Goal: Contribute content: Add original content to the website for others to see

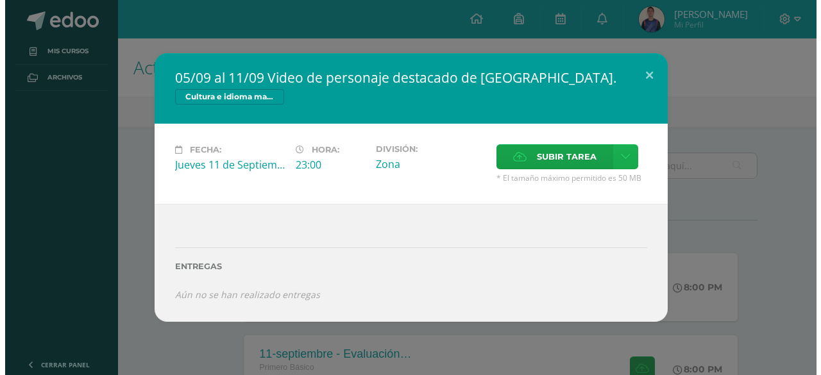
scroll to position [343, 0]
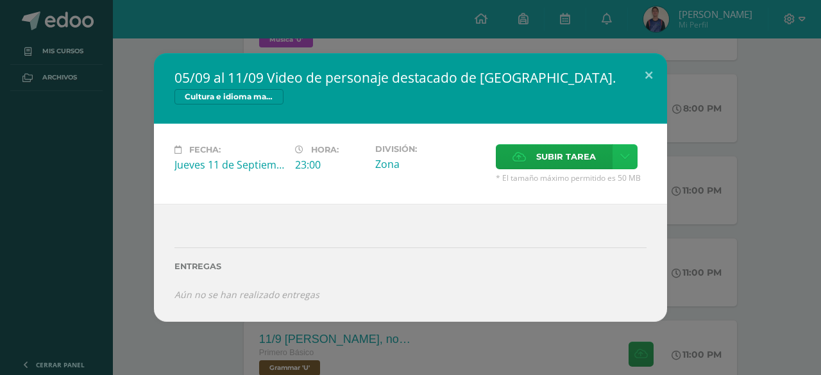
click at [619, 155] on link at bounding box center [625, 156] width 25 height 25
click at [596, 182] on link "Subir enlace" at bounding box center [580, 186] width 128 height 20
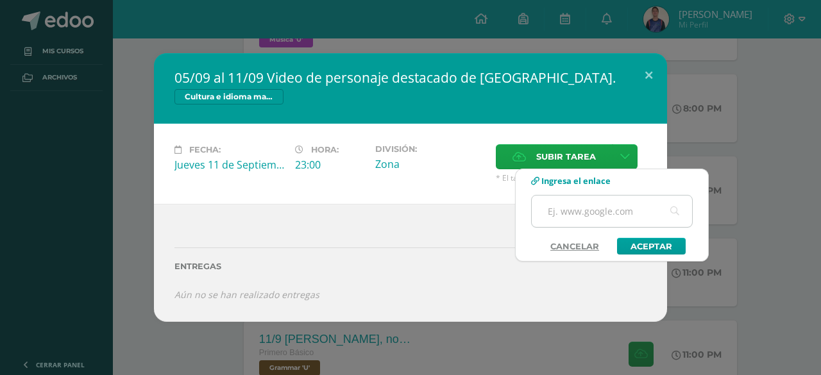
click at [590, 209] on input "text" at bounding box center [612, 211] width 160 height 31
paste input "[URL][DOMAIN_NAME]"
click at [637, 245] on link "Aceptar" at bounding box center [651, 246] width 69 height 17
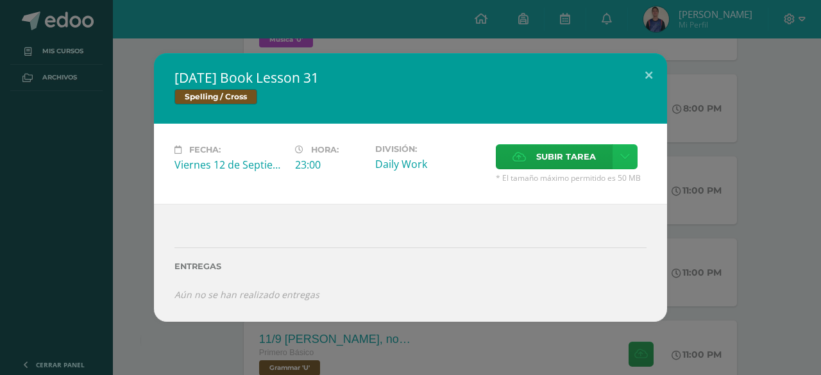
click at [628, 155] on icon at bounding box center [626, 156] width 10 height 11
click at [593, 185] on span "Subir enlace" at bounding box center [571, 186] width 54 height 12
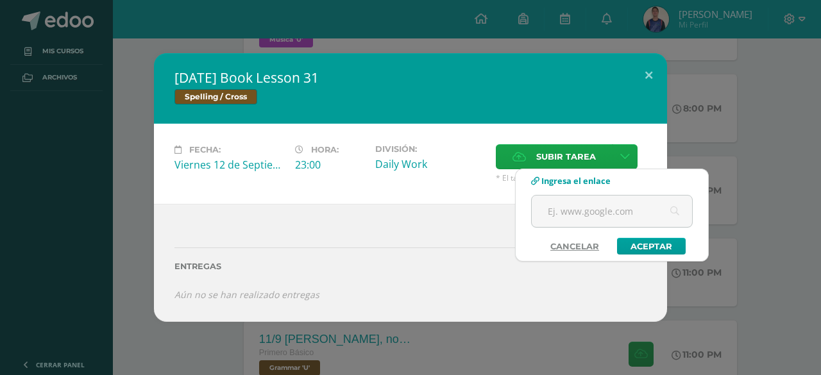
click at [575, 246] on link "Cancelar" at bounding box center [575, 246] width 74 height 17
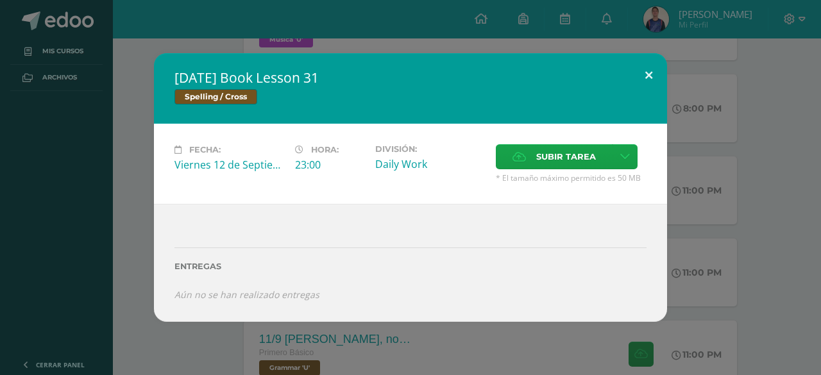
click at [650, 75] on button at bounding box center [649, 75] width 37 height 44
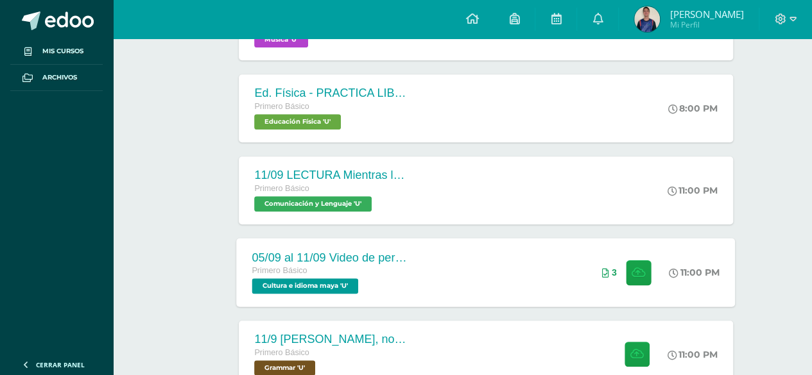
click at [492, 276] on div "05/09 al 11/09 Video de personaje destacado de [GEOGRAPHIC_DATA]. Primero Básic…" at bounding box center [486, 272] width 499 height 69
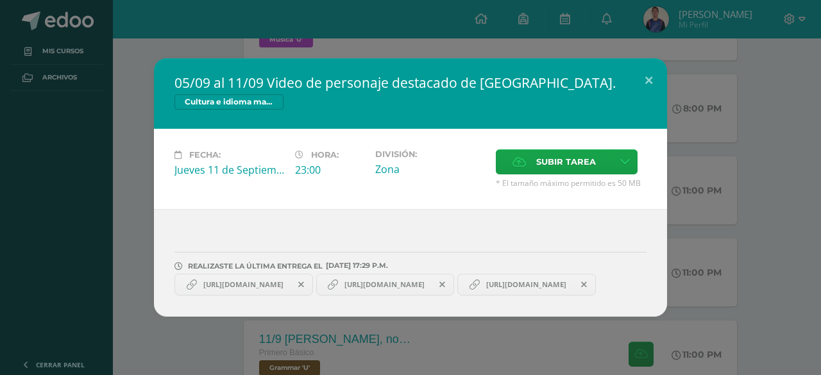
click at [431, 280] on span "[URL][DOMAIN_NAME]" at bounding box center [384, 285] width 93 height 10
click at [445, 280] on icon at bounding box center [443, 284] width 6 height 9
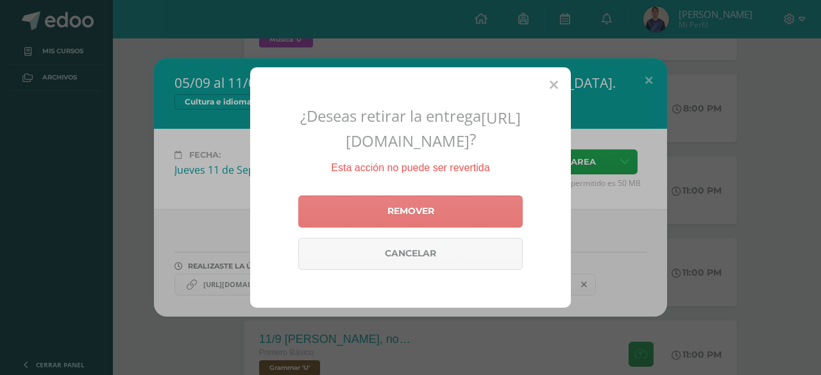
click at [434, 225] on link "Remover" at bounding box center [410, 212] width 225 height 32
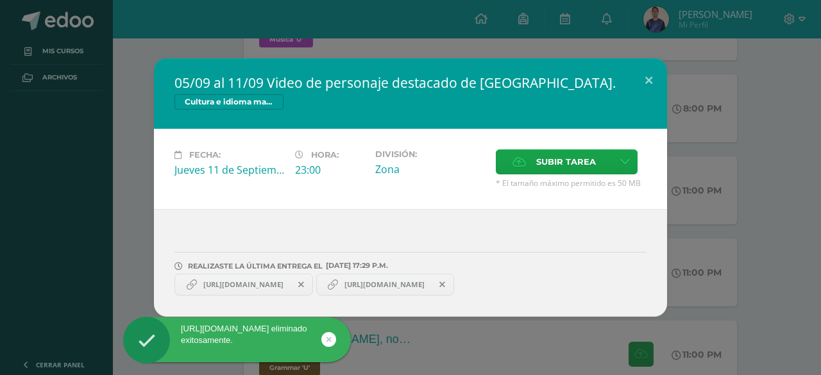
click at [304, 285] on icon at bounding box center [301, 284] width 6 height 9
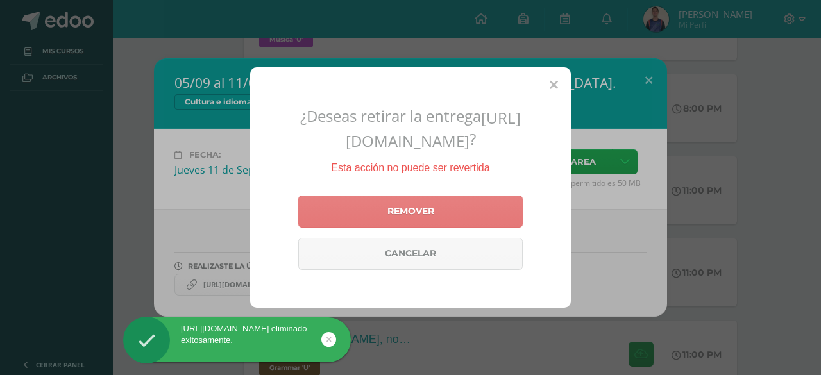
click at [381, 224] on link "Remover" at bounding box center [410, 212] width 225 height 32
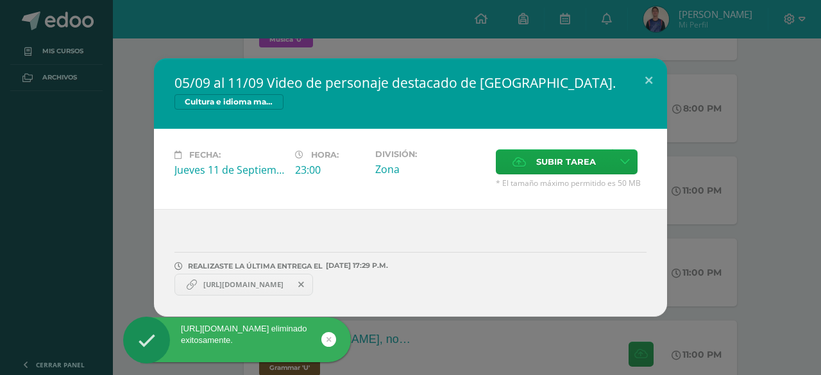
click at [313, 284] on span at bounding box center [302, 285] width 22 height 14
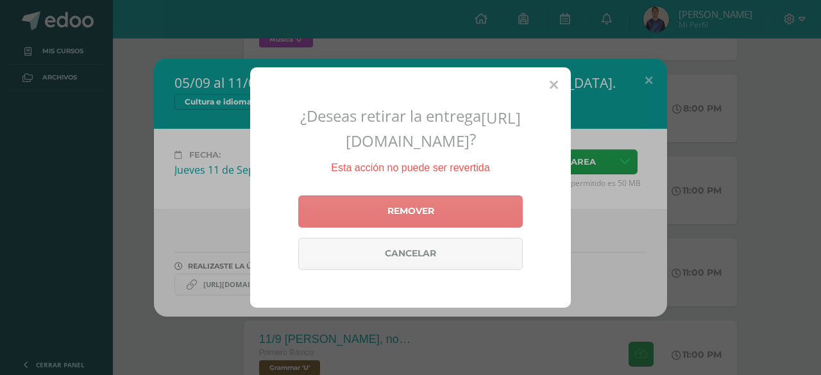
click at [366, 221] on link "Remover" at bounding box center [410, 212] width 225 height 32
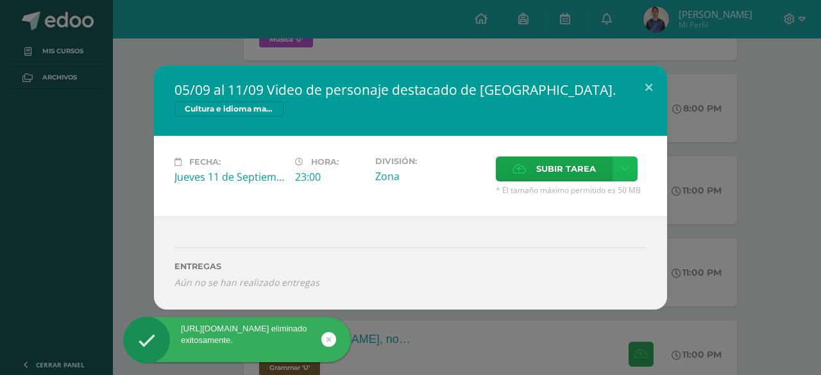
click at [622, 173] on icon at bounding box center [626, 169] width 10 height 11
click at [602, 191] on link "Subir enlace" at bounding box center [580, 198] width 128 height 20
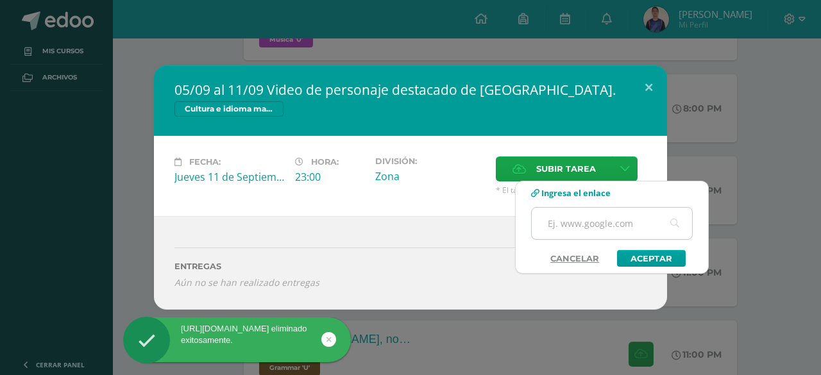
click at [594, 229] on input "text" at bounding box center [612, 223] width 160 height 31
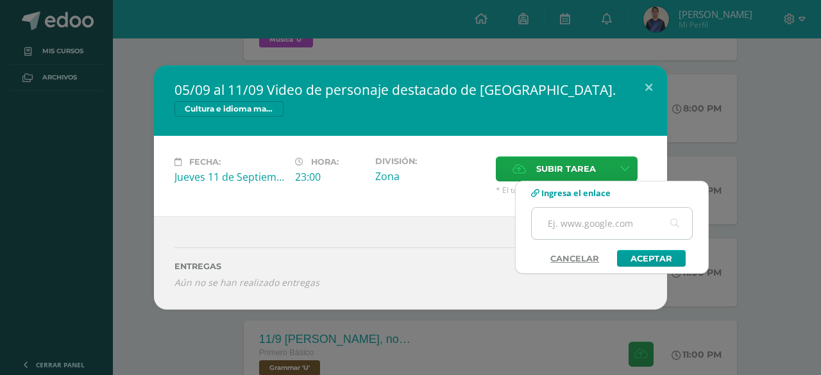
paste input "[URL][DOMAIN_NAME]"
type input "[URL][DOMAIN_NAME]"
click at [647, 260] on link "Aceptar" at bounding box center [651, 258] width 69 height 17
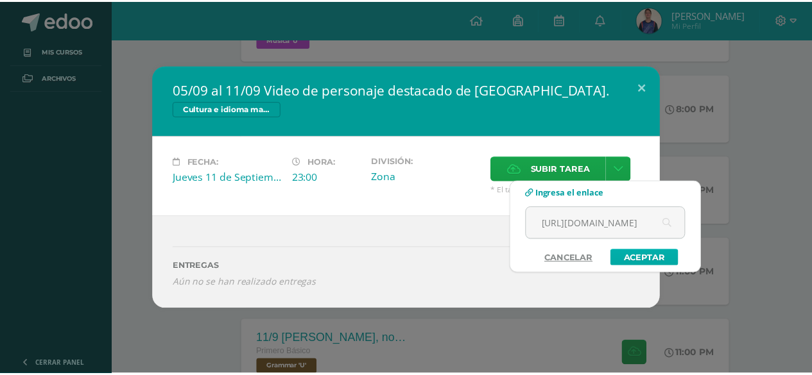
scroll to position [0, 0]
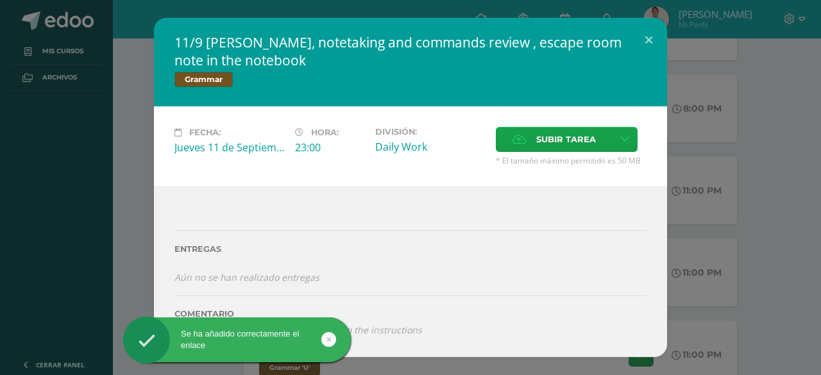
click at [811, 164] on div "11/9 [PERSON_NAME], notetaking and commands review , escape room note in the no…" at bounding box center [410, 187] width 811 height 339
